Goal: Transaction & Acquisition: Purchase product/service

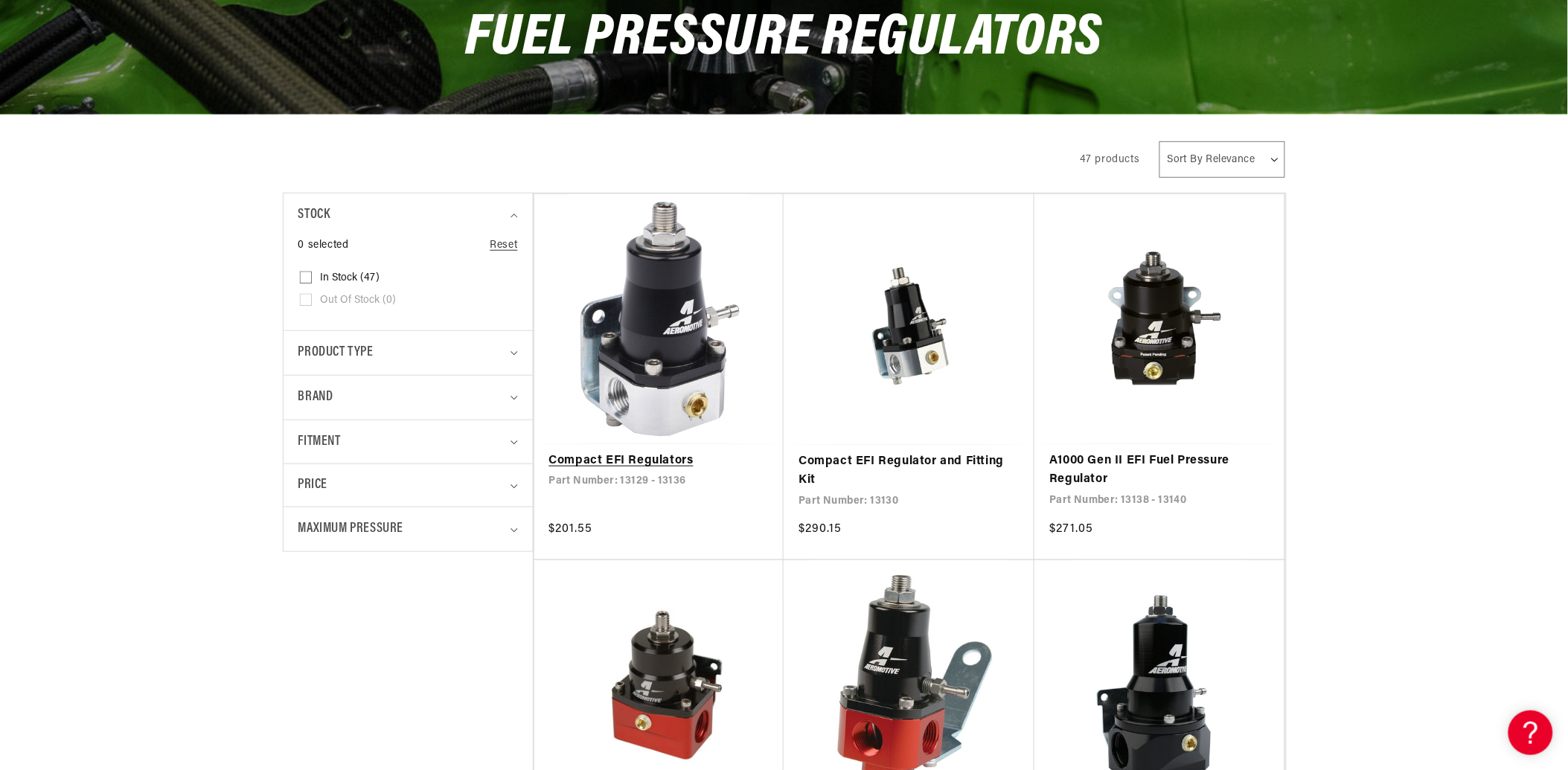
click at [692, 451] on link "Compact EFI Regulators" at bounding box center [659, 461] width 220 height 20
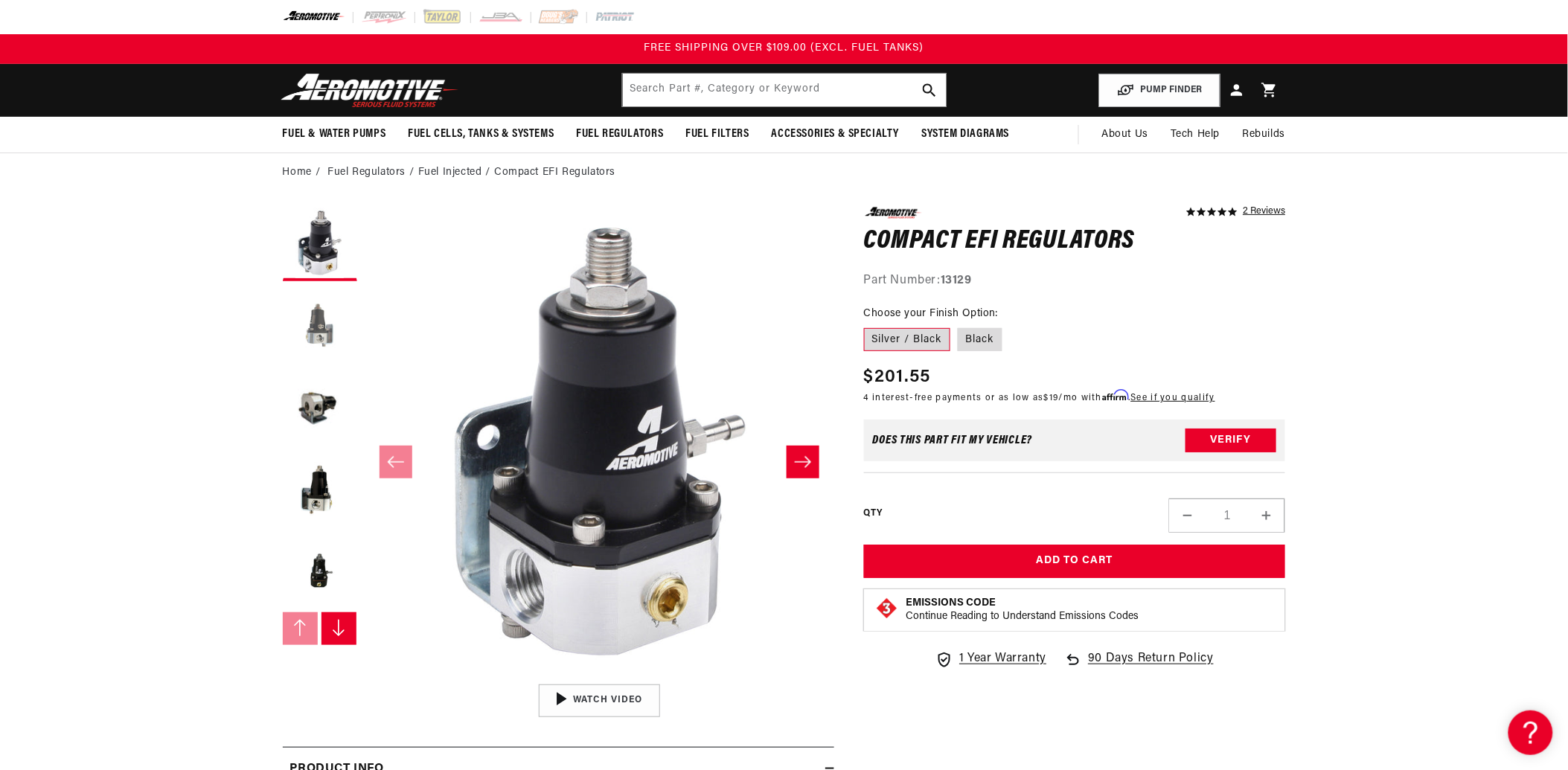
click at [314, 328] on button "Load image 2 in gallery view" at bounding box center [319, 325] width 74 height 74
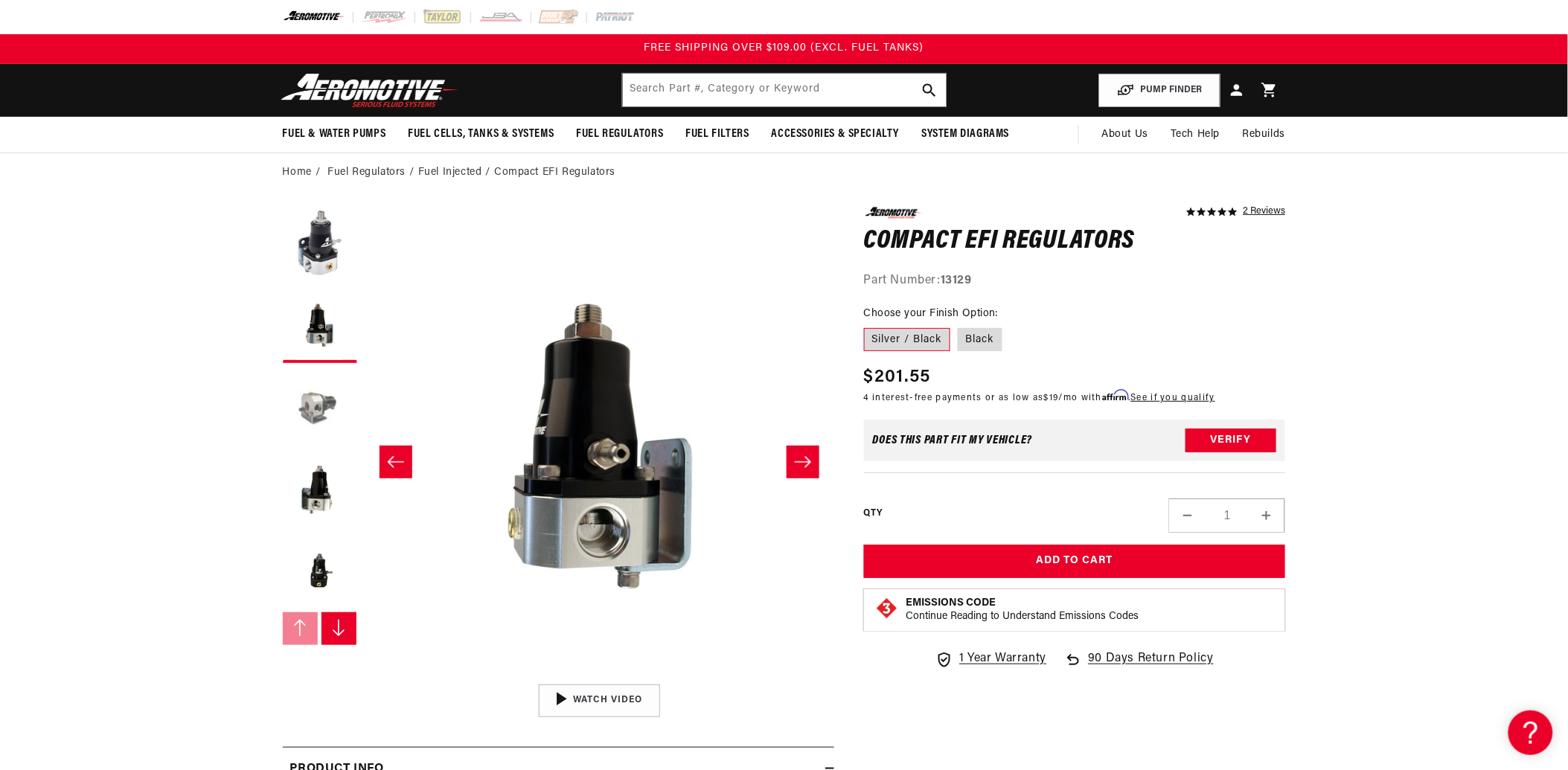
click at [300, 397] on button "Load image 3 in gallery view" at bounding box center [319, 407] width 74 height 74
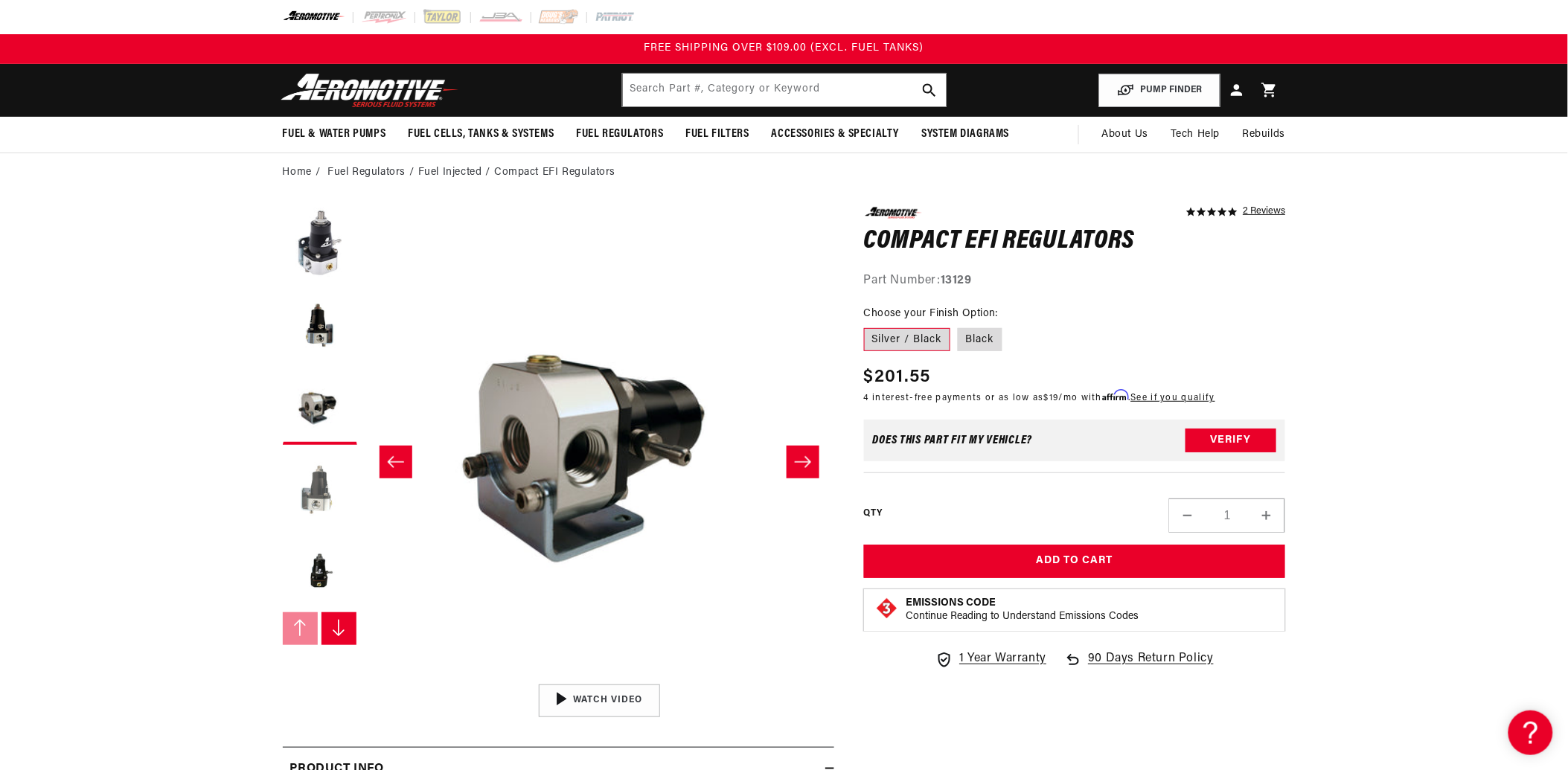
click at [331, 482] on button "Load image 4 in gallery view" at bounding box center [319, 489] width 74 height 74
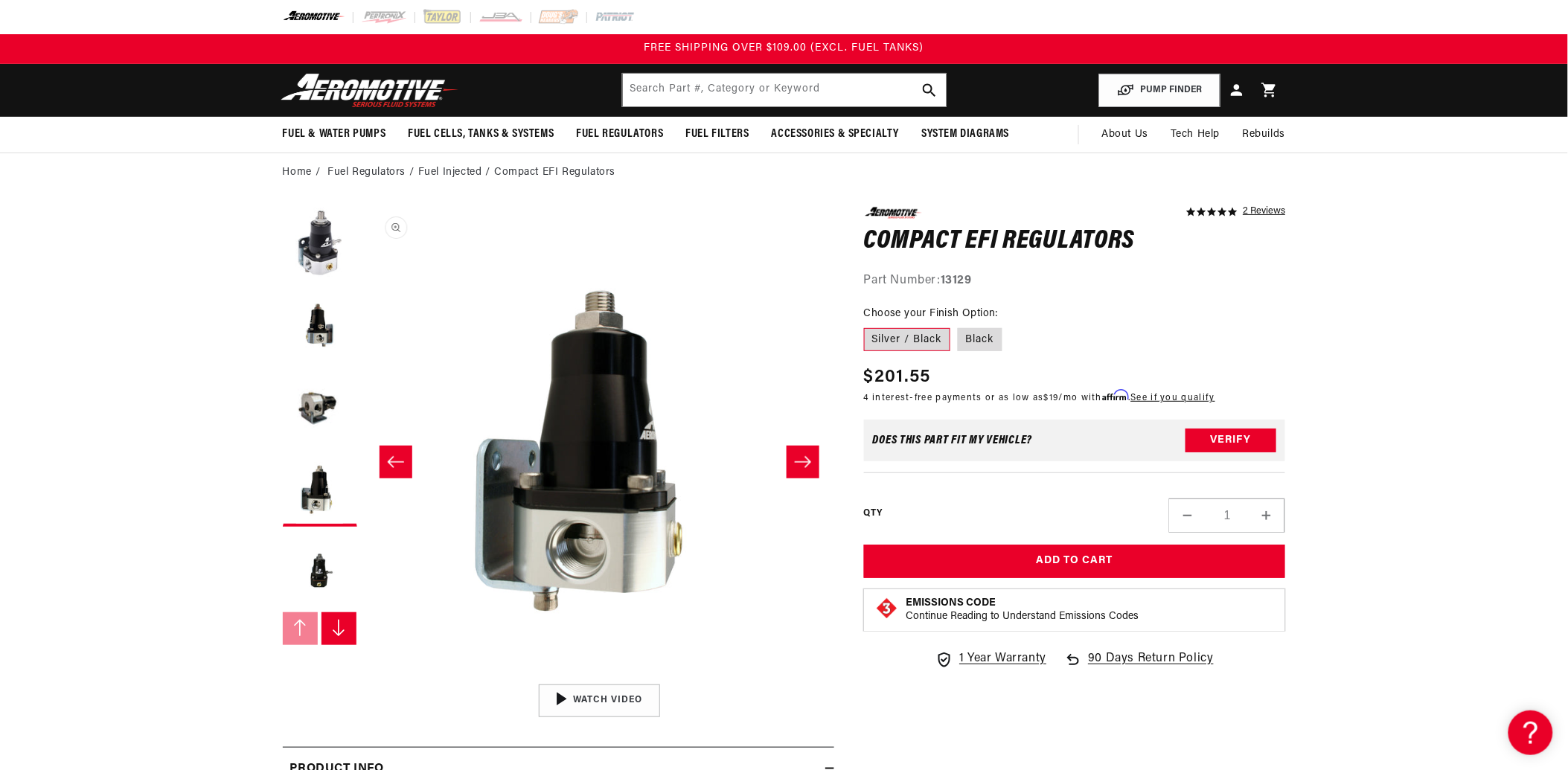
drag, startPoint x: 643, startPoint y: 566, endPoint x: 635, endPoint y: 549, distance: 18.8
click at [365, 677] on button "Open media 4 in modal" at bounding box center [365, 677] width 0 height 0
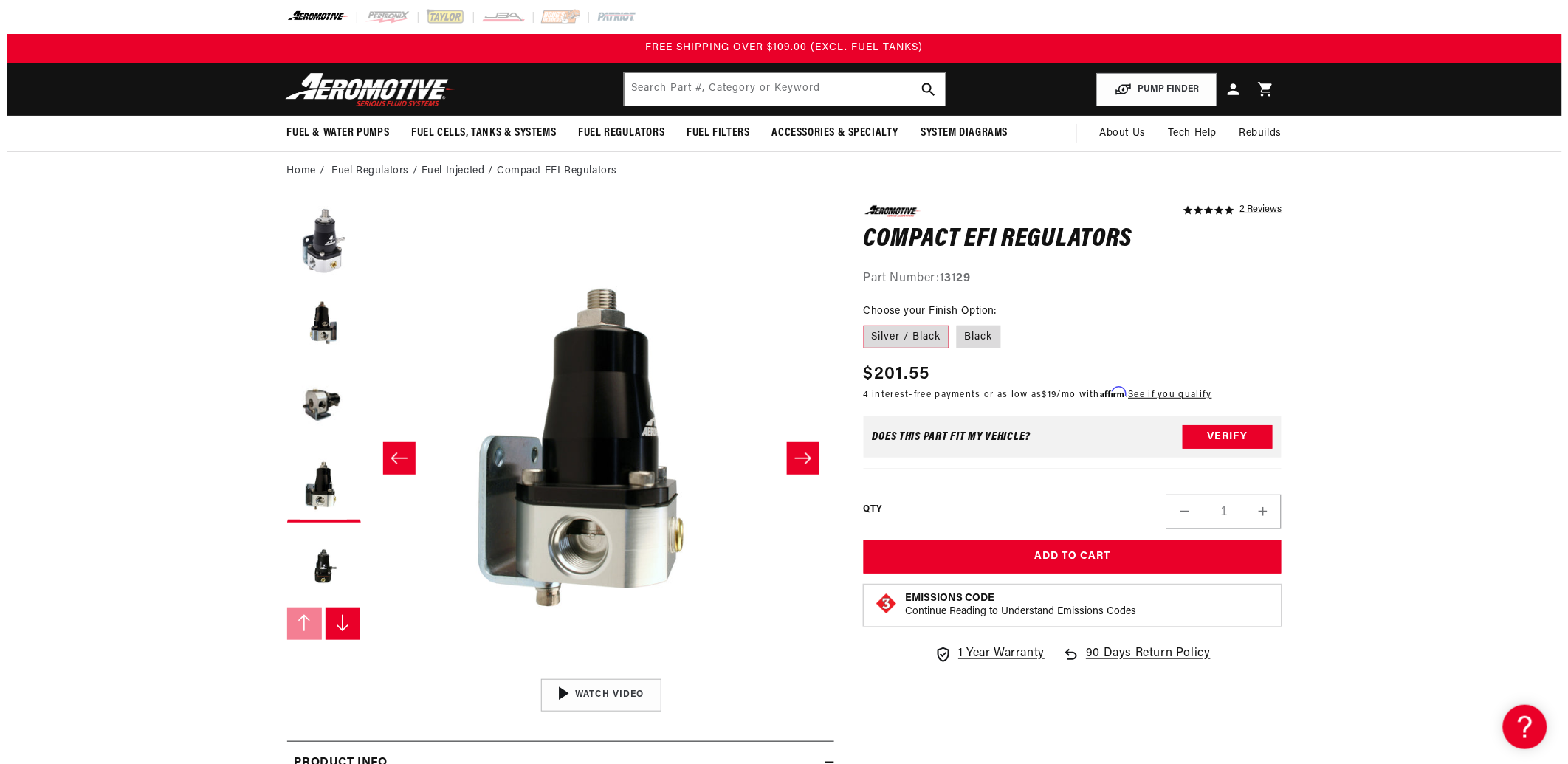
scroll to position [3141, 0]
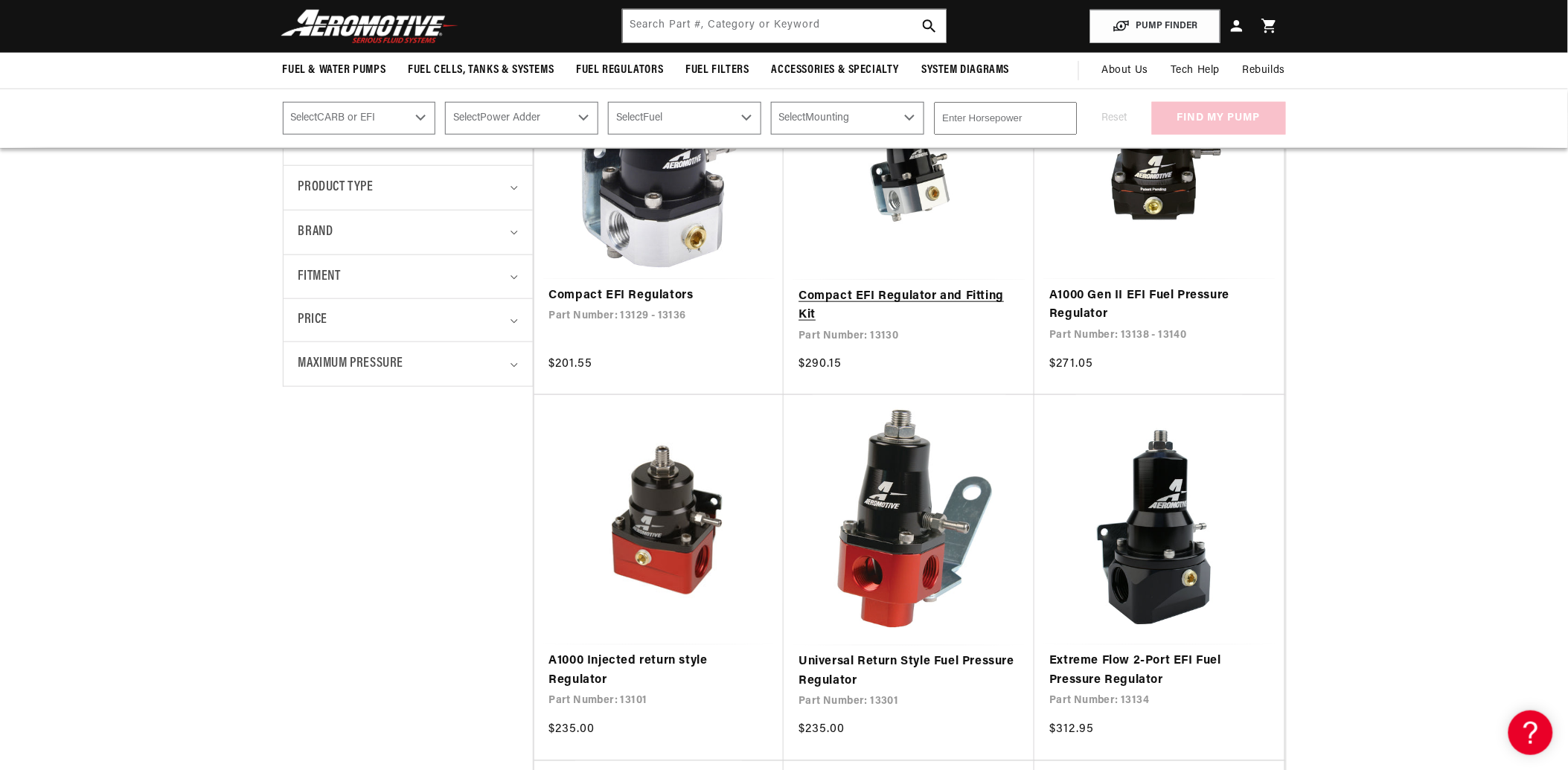
scroll to position [331, 0]
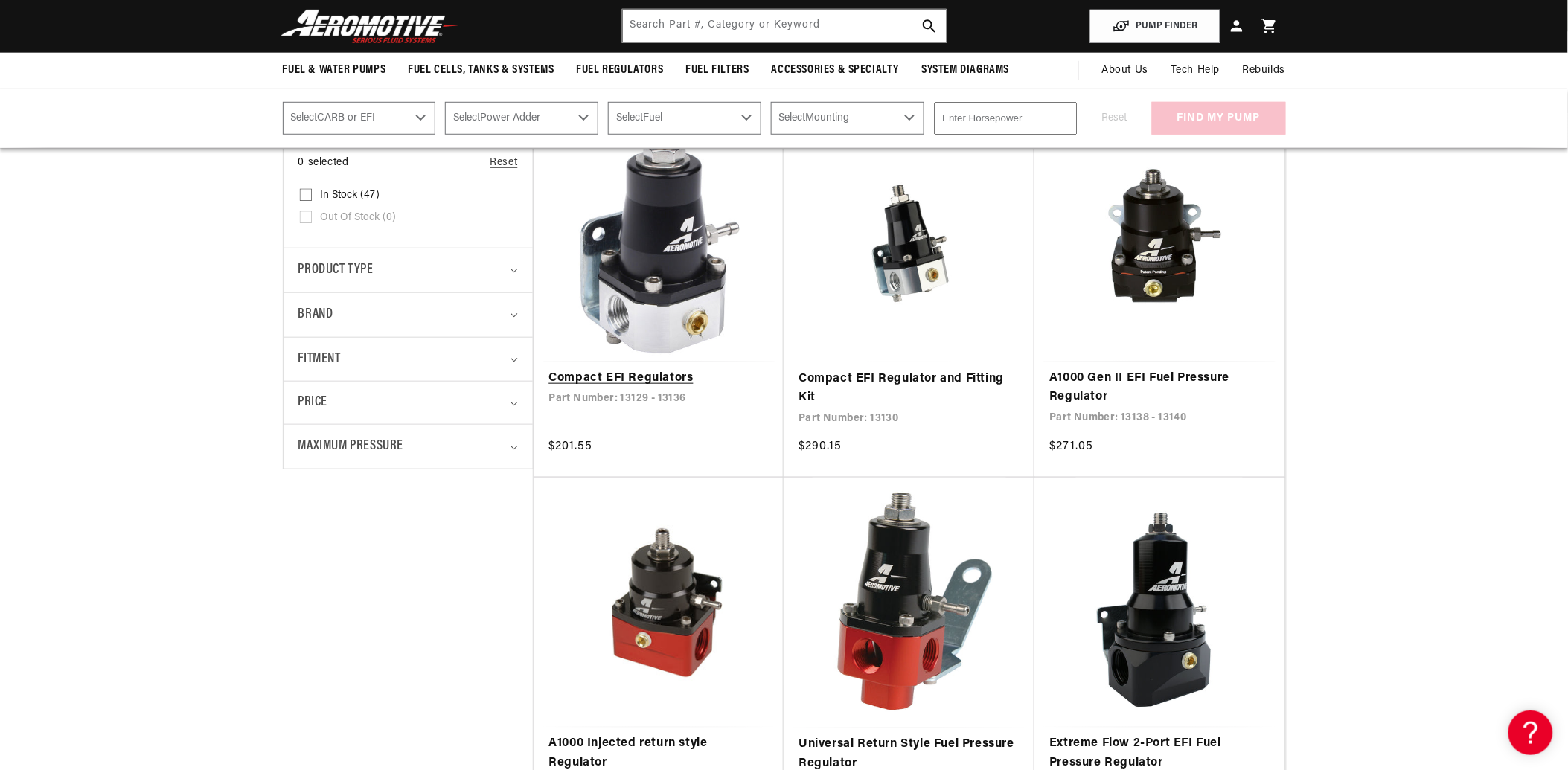
click at [637, 369] on link "Compact EFI Regulators" at bounding box center [659, 379] width 220 height 20
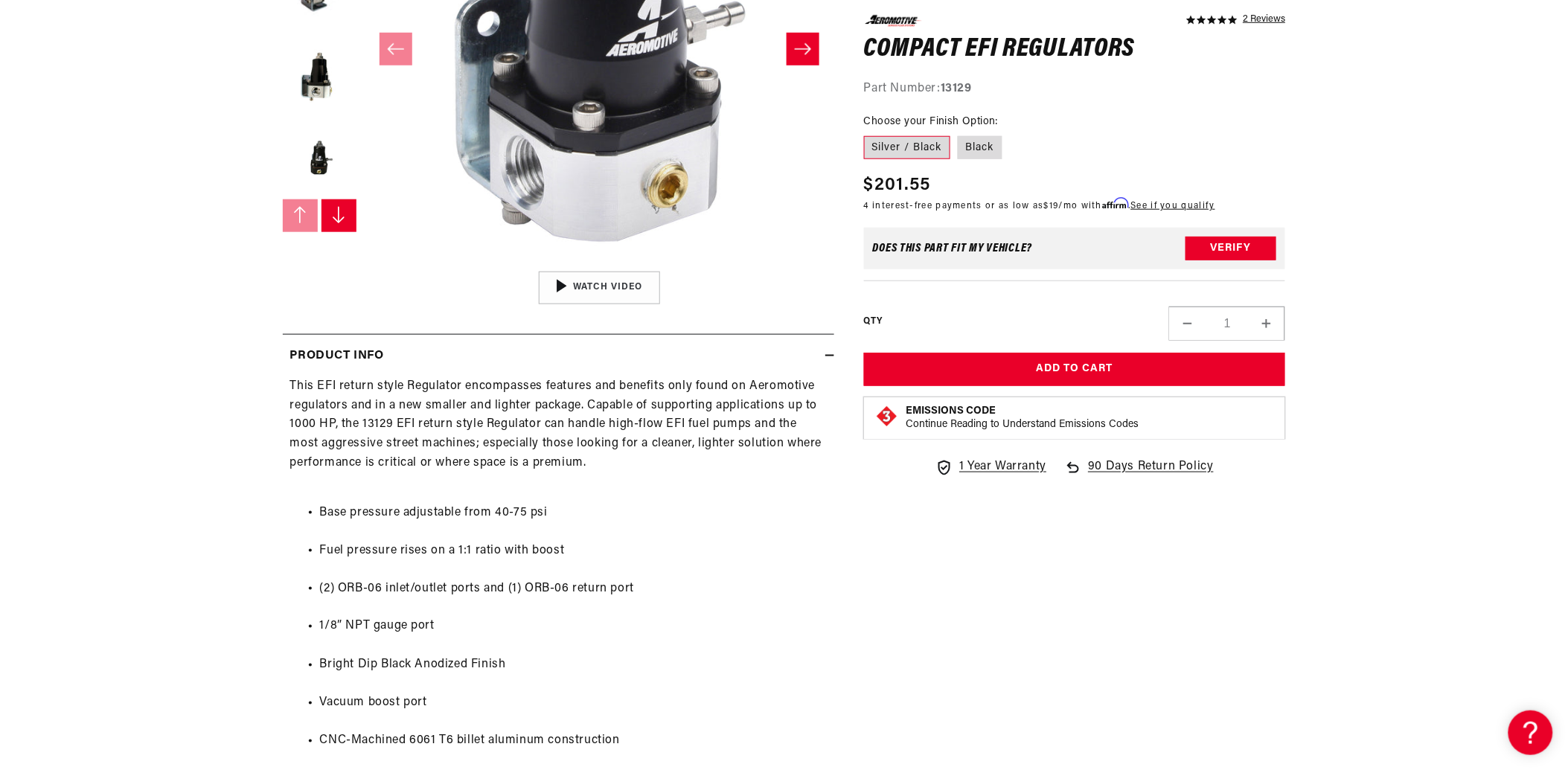
scroll to position [495, 0]
